Goal: Task Accomplishment & Management: Use online tool/utility

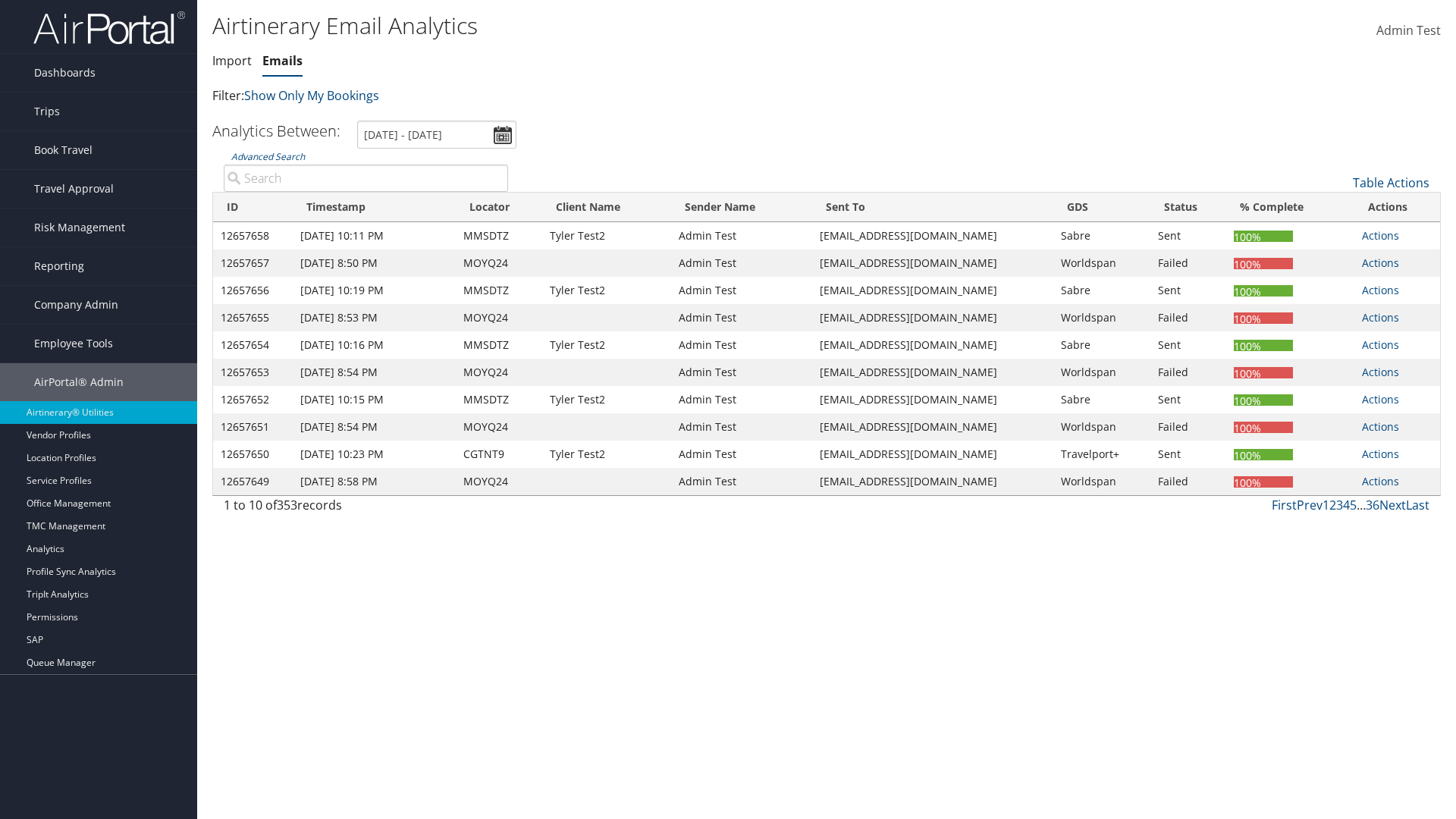
click at [282, 61] on link "Emails" at bounding box center [282, 61] width 40 height 17
click at [1340, 232] on link "Email itinerary" at bounding box center [1340, 231] width 200 height 26
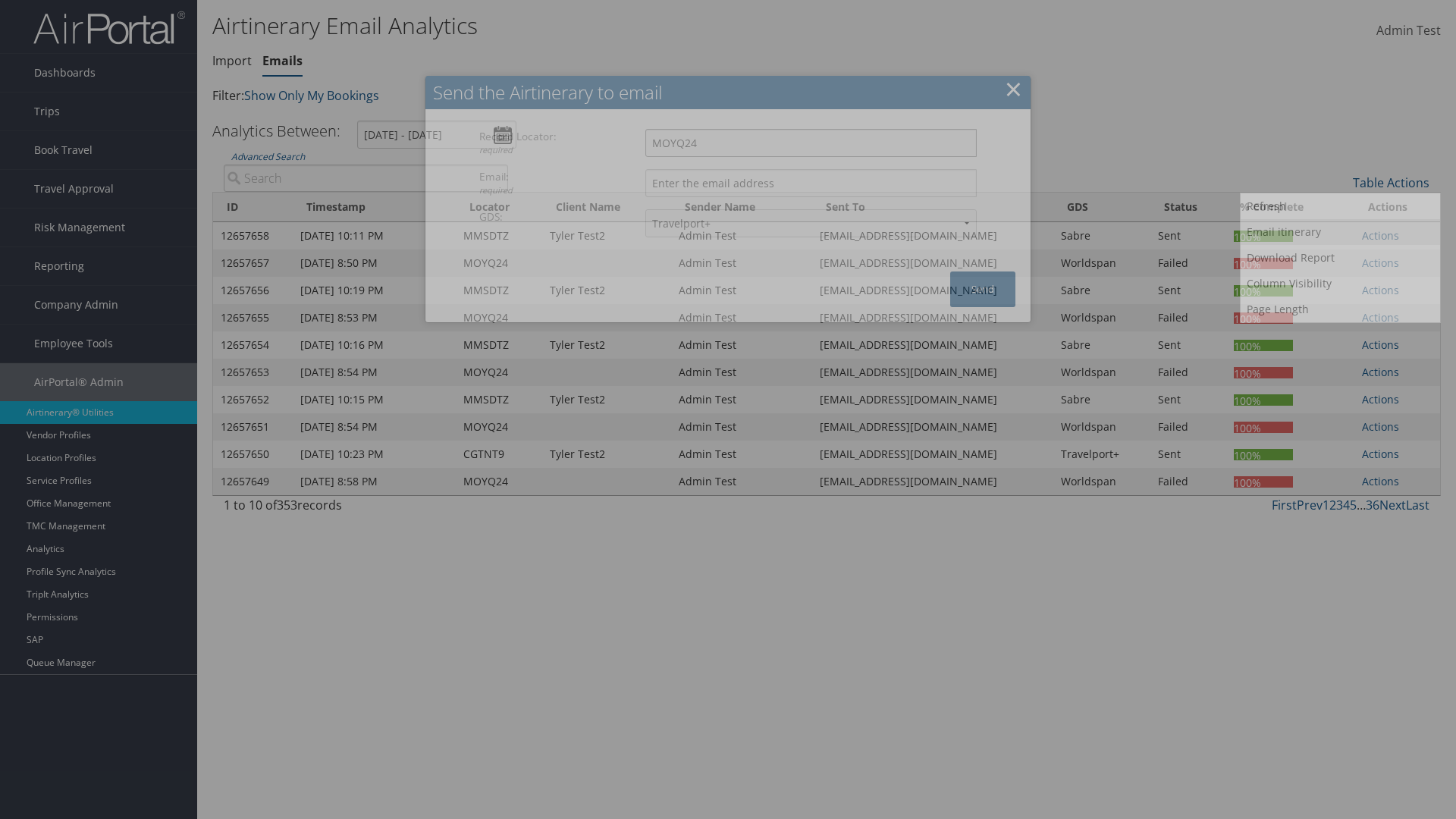
type input "MOYQ24"
type input "[EMAIL_ADDRESS][DOMAIN_NAME]"
select select "1P"
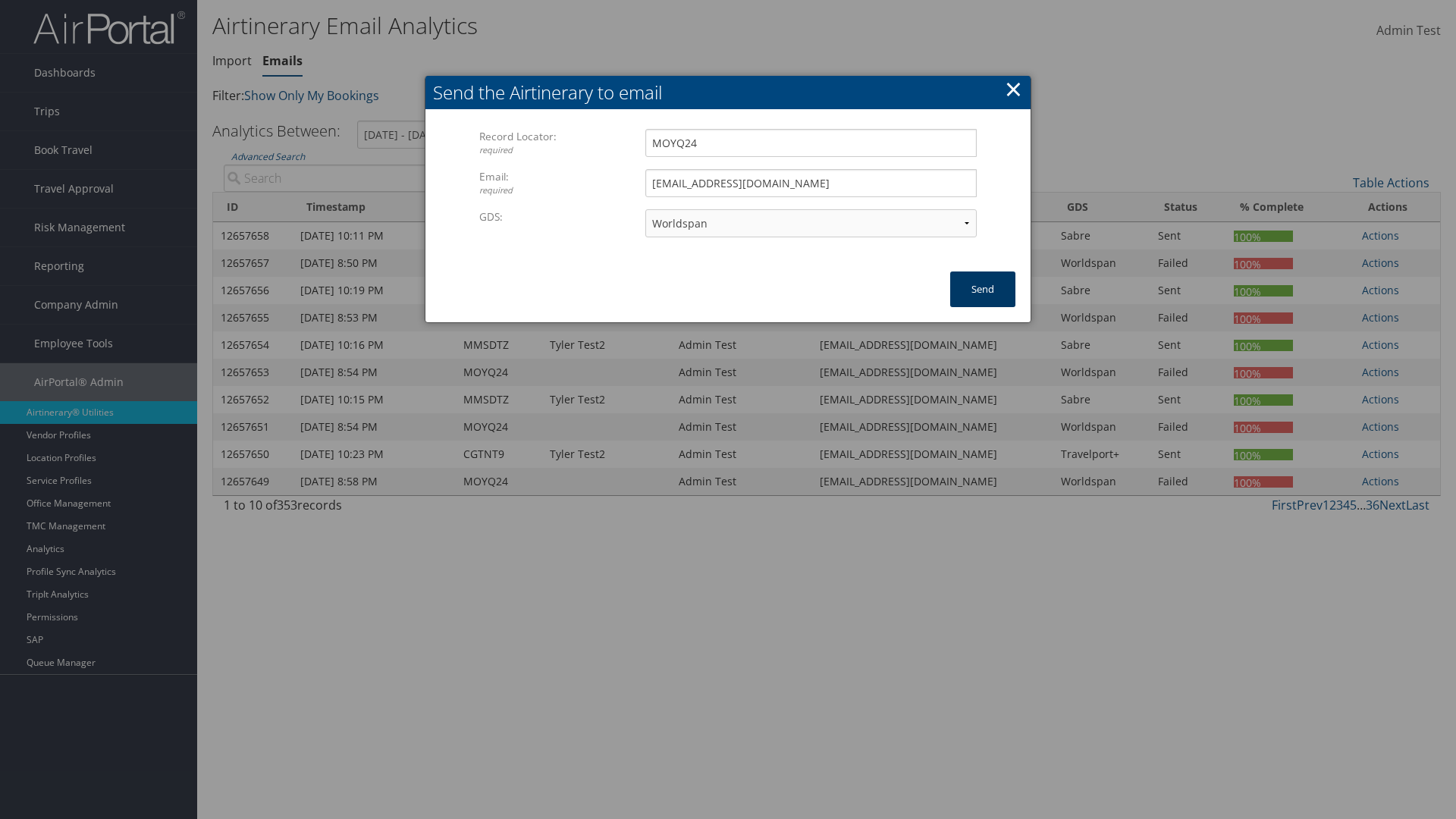
click at [983, 289] on button "Send" at bounding box center [983, 289] width 65 height 36
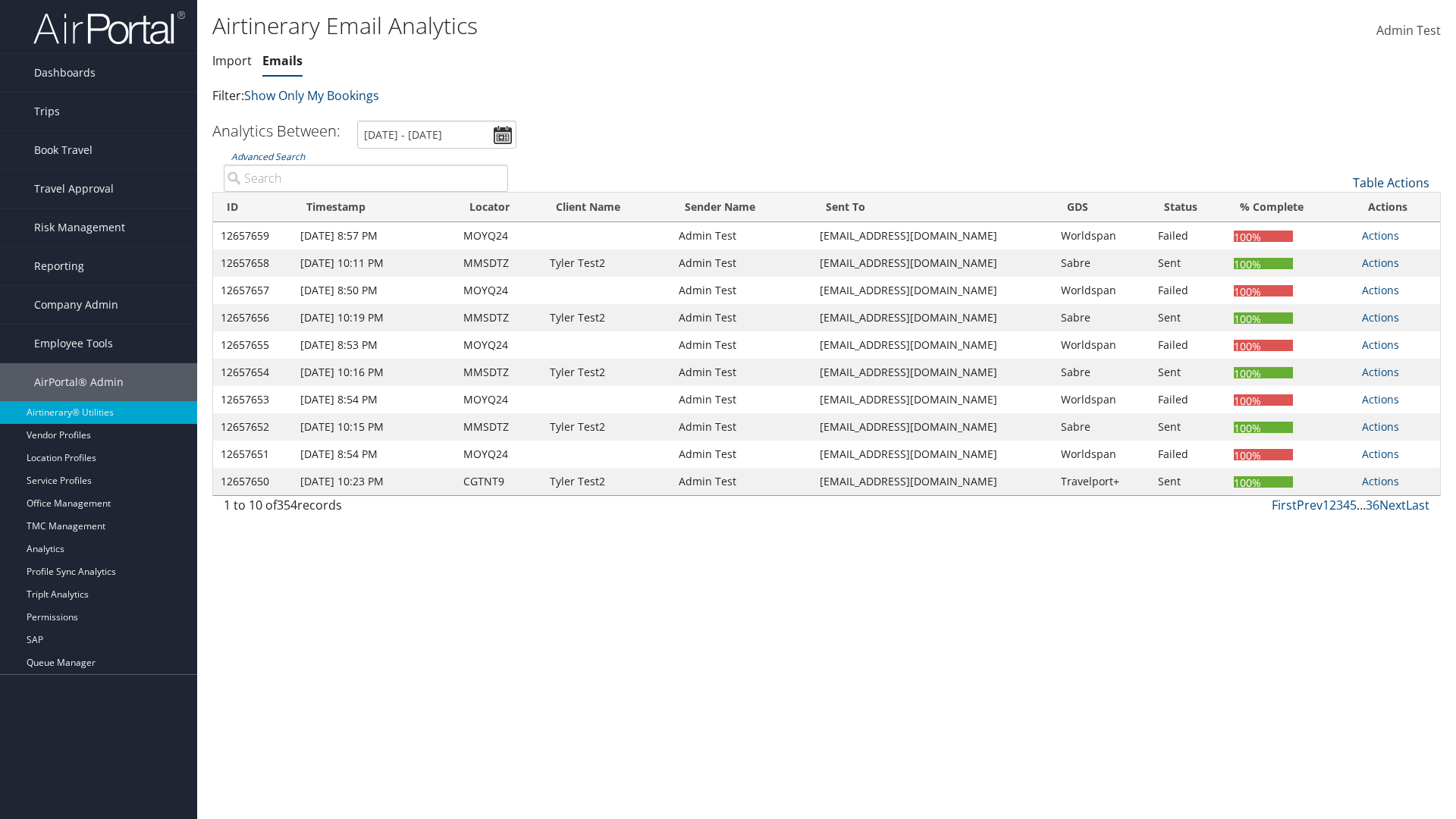
click at [1391, 183] on link "Table Actions" at bounding box center [1392, 183] width 77 height 17
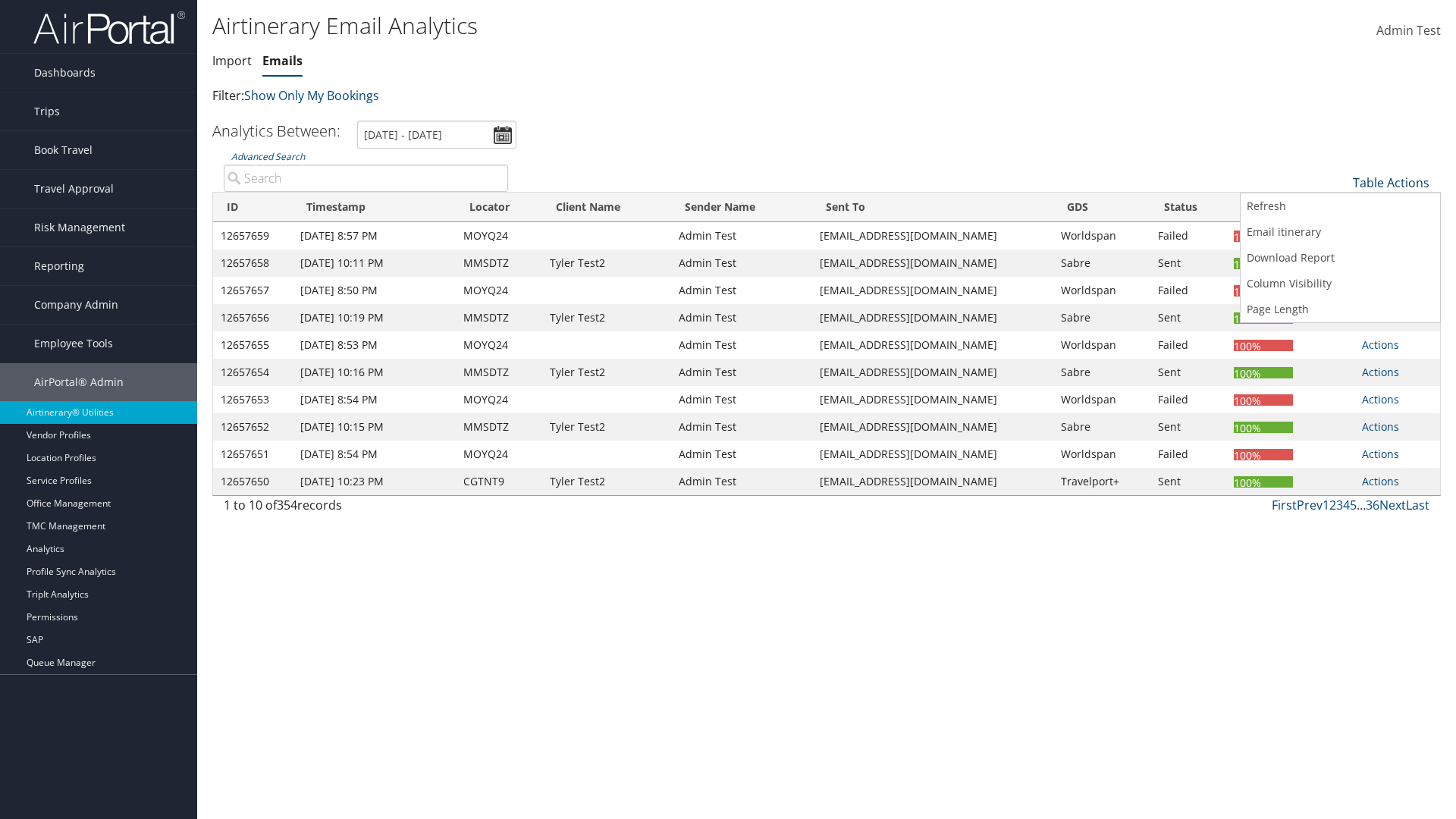
click at [1340, 258] on link "Download Report" at bounding box center [1340, 257] width 200 height 26
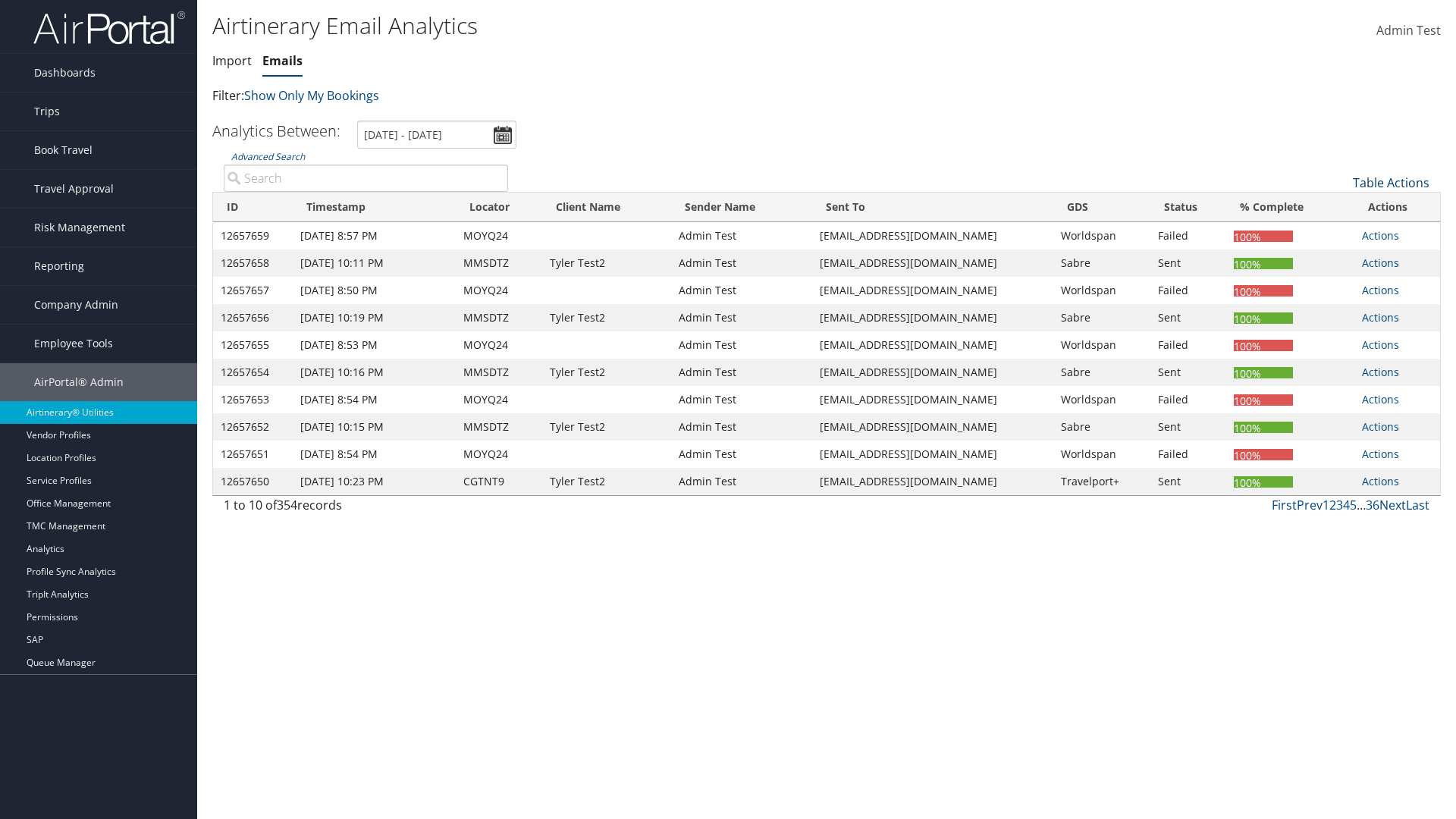
click at [1391, 183] on link "Table Actions" at bounding box center [1392, 183] width 77 height 17
click at [1340, 208] on link "ID" at bounding box center [1340, 207] width 200 height 26
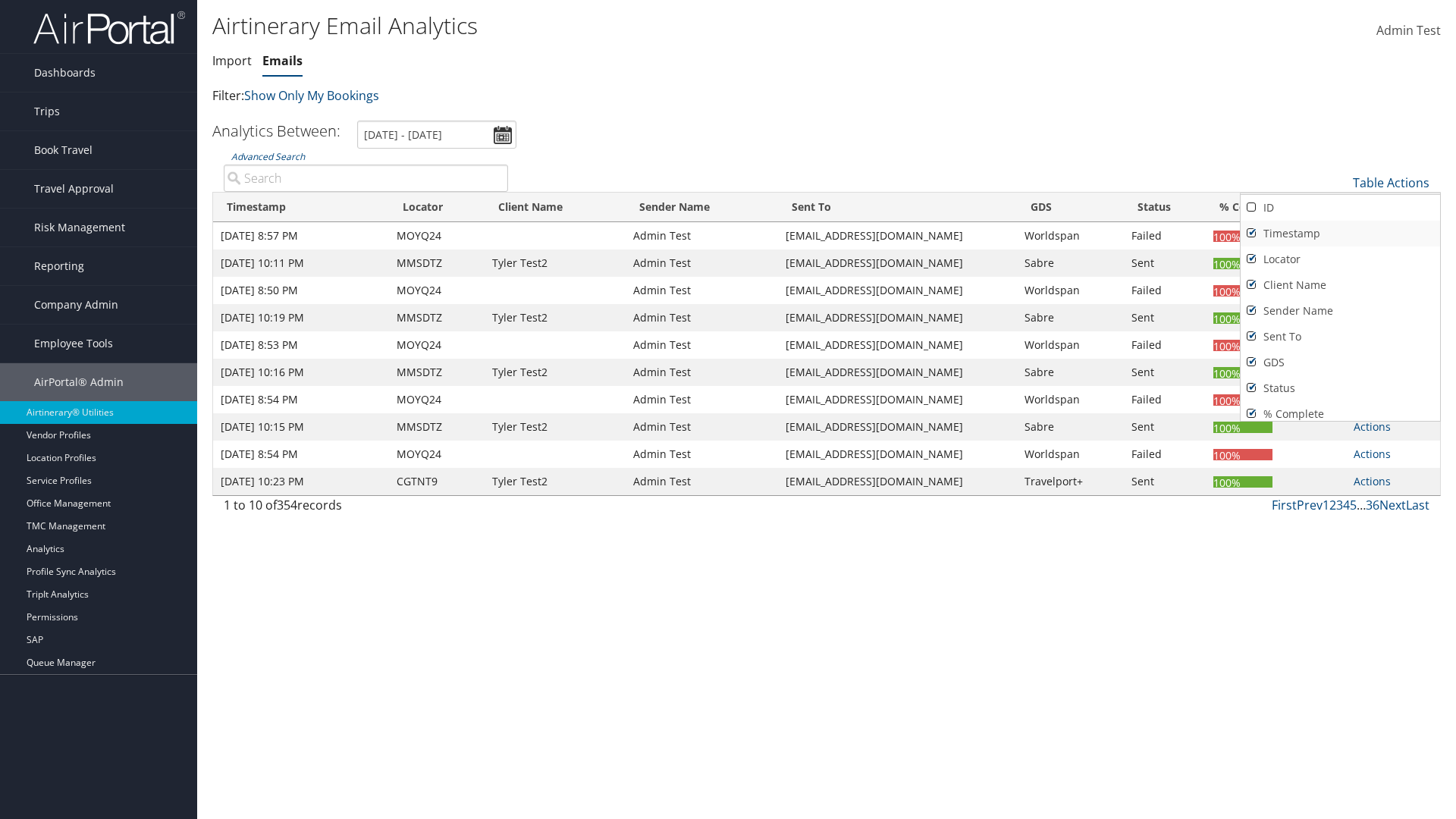
click at [1340, 234] on link "Timestamp" at bounding box center [1340, 233] width 200 height 26
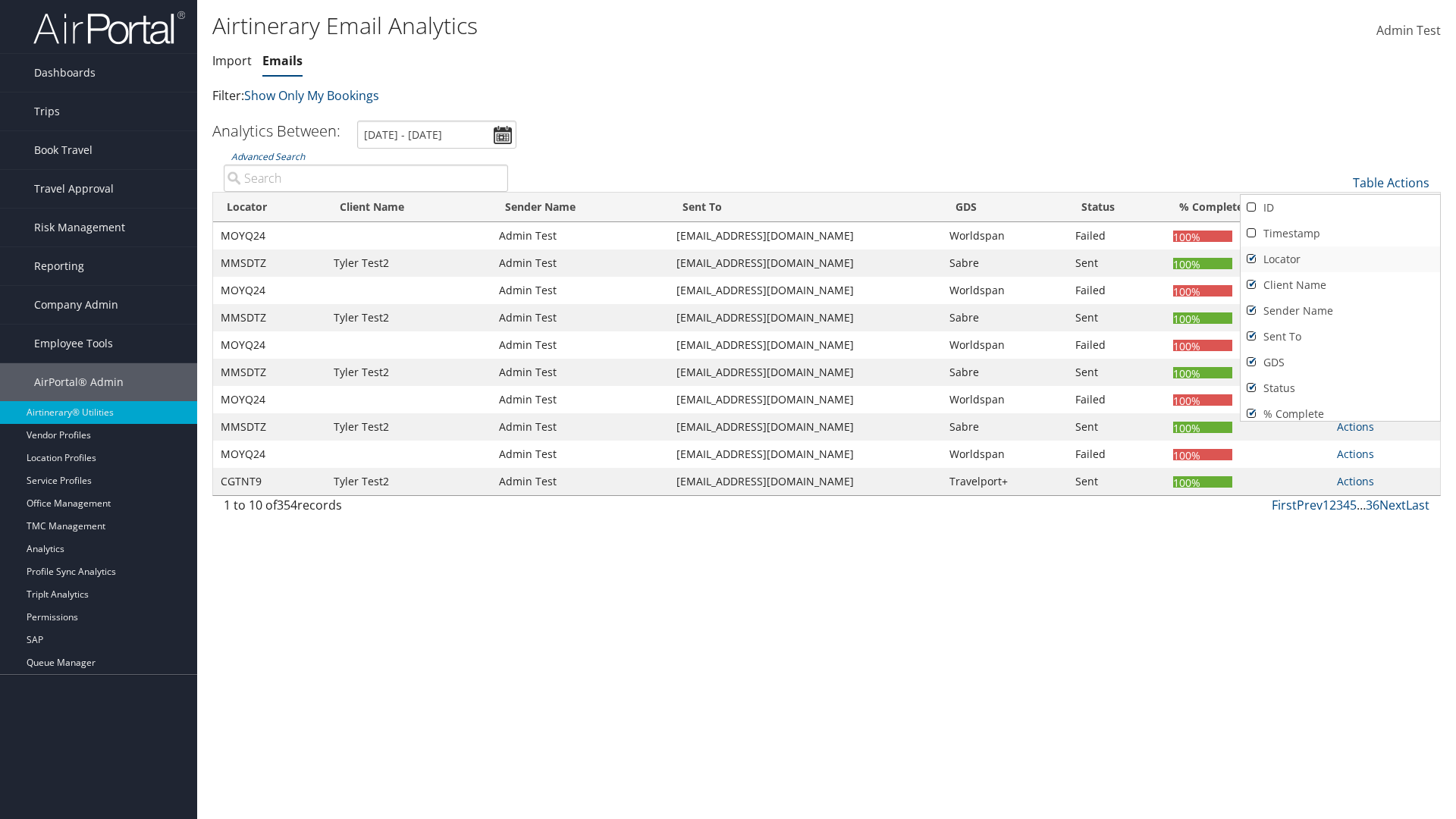
click at [1340, 260] on link "Locator" at bounding box center [1340, 259] width 200 height 26
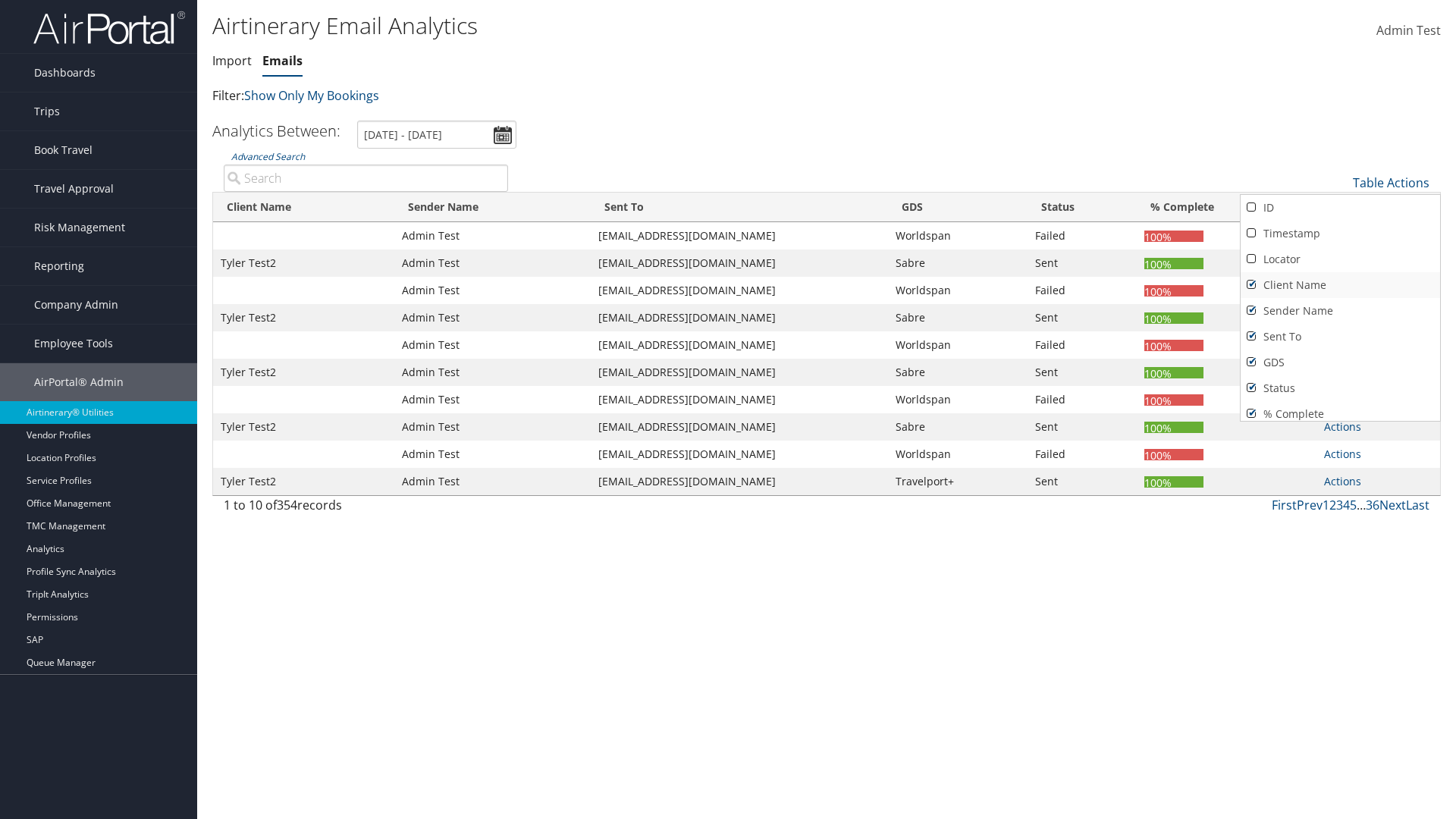
click at [1340, 285] on link "Client Name" at bounding box center [1340, 285] width 200 height 26
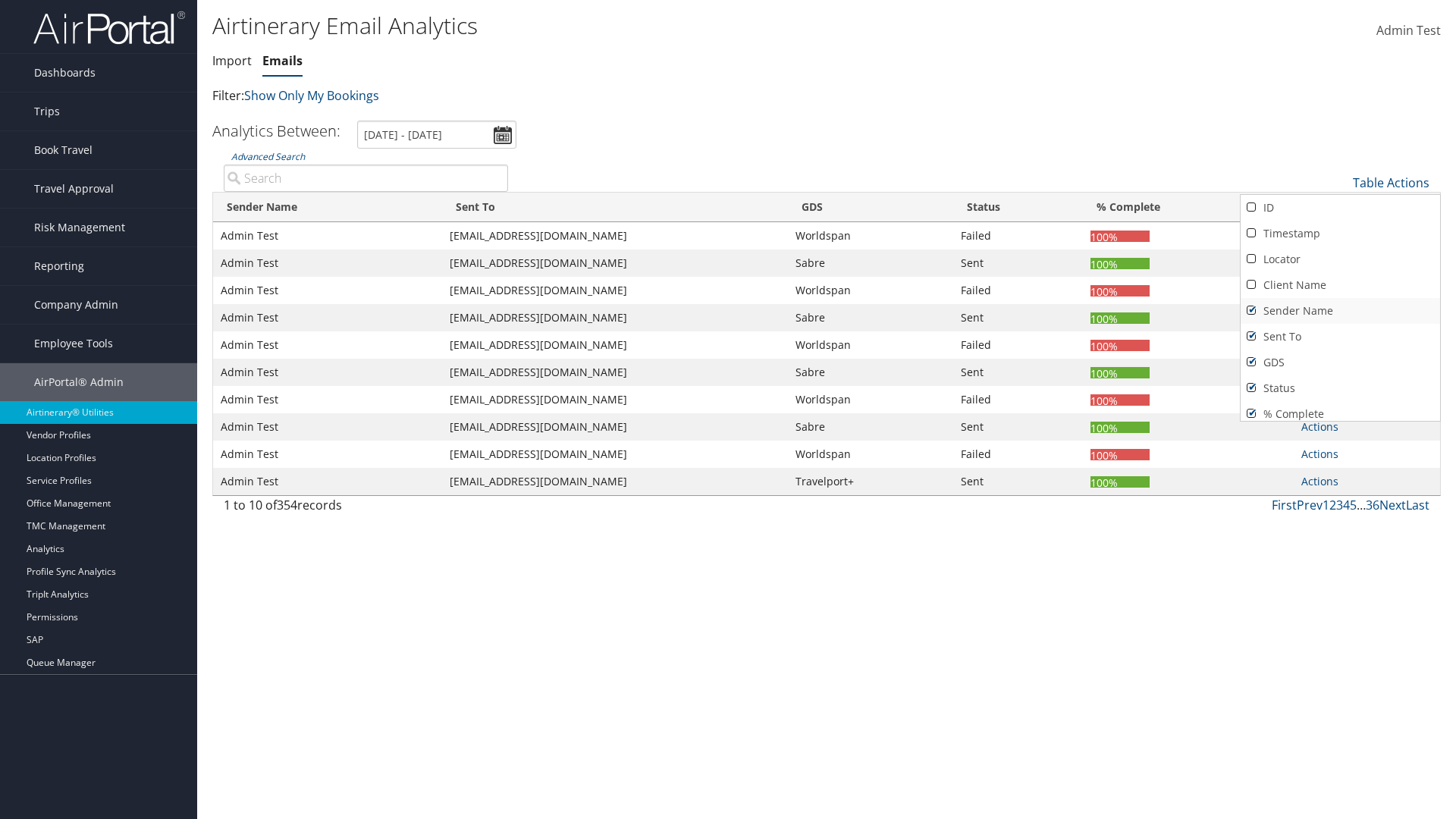
click at [1340, 311] on link "Sender Name" at bounding box center [1340, 311] width 200 height 26
